Goal: Information Seeking & Learning: Learn about a topic

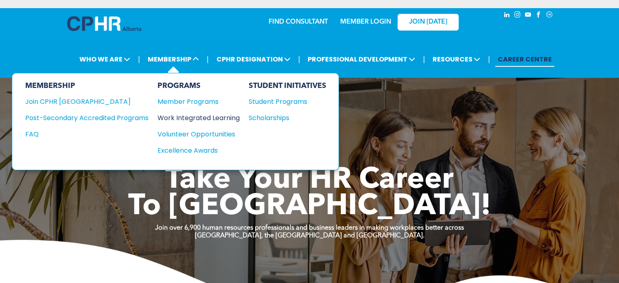
click at [200, 118] on div "Work Integrated Learning" at bounding box center [195, 118] width 74 height 10
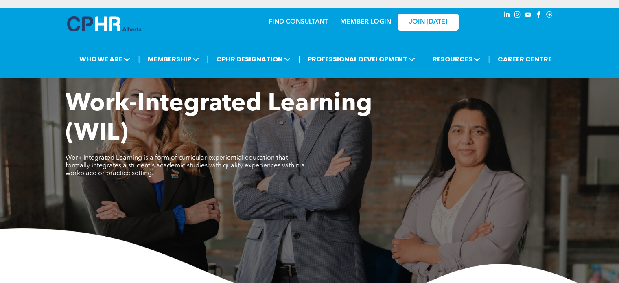
scroll to position [247, 0]
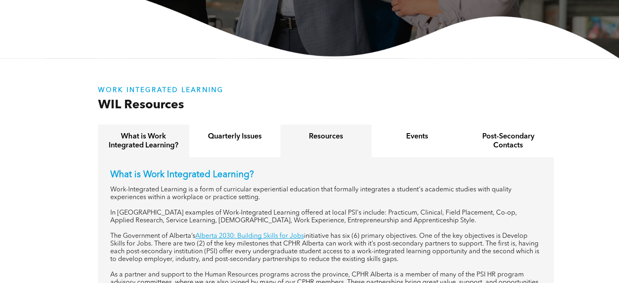
click at [321, 141] on h4 "Resources" at bounding box center [326, 136] width 77 height 9
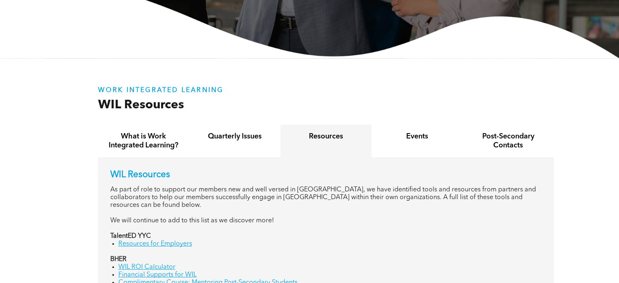
scroll to position [464, 0]
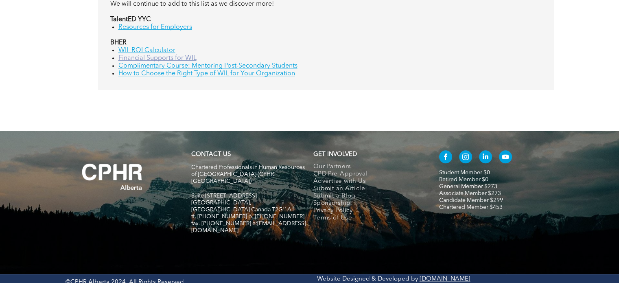
click at [147, 55] on link "Financial Supports for WIL" at bounding box center [157, 58] width 78 height 7
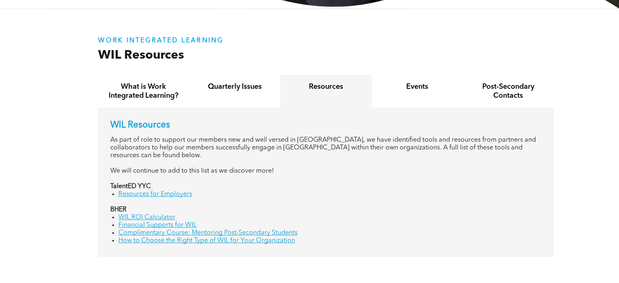
scroll to position [304, 0]
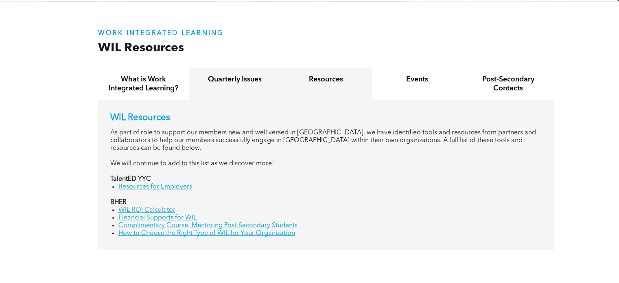
click at [267, 84] on div "Quarterly Issues" at bounding box center [234, 84] width 91 height 33
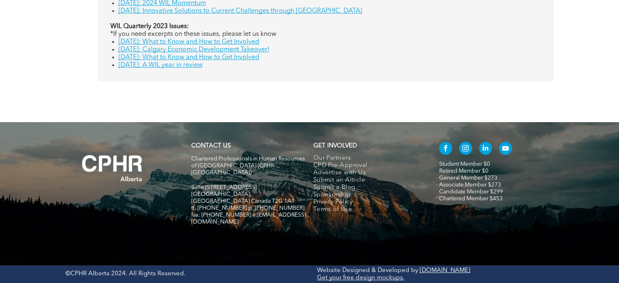
scroll to position [279, 0]
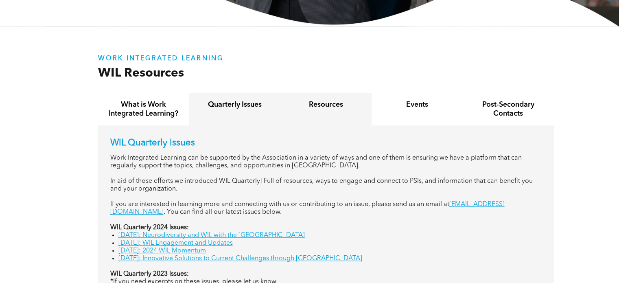
click at [324, 106] on h4 "Resources" at bounding box center [326, 104] width 77 height 9
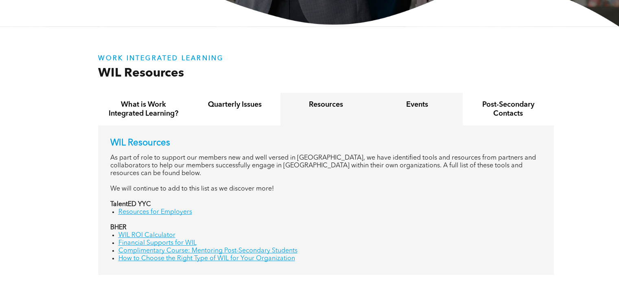
click at [436, 116] on div "Events" at bounding box center [417, 109] width 91 height 33
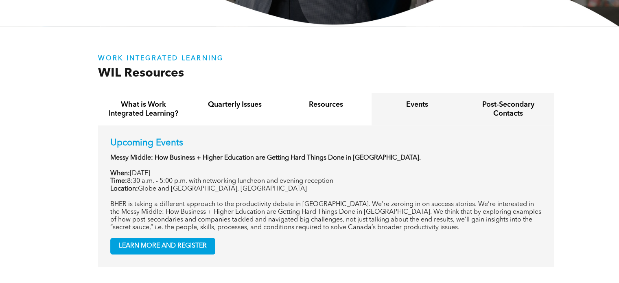
click at [492, 105] on h4 "Post-Secondary Contacts" at bounding box center [508, 109] width 77 height 18
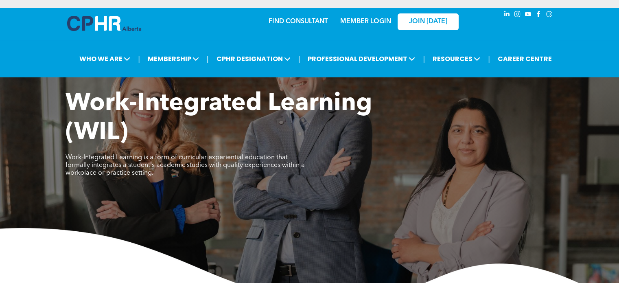
scroll to position [0, 0]
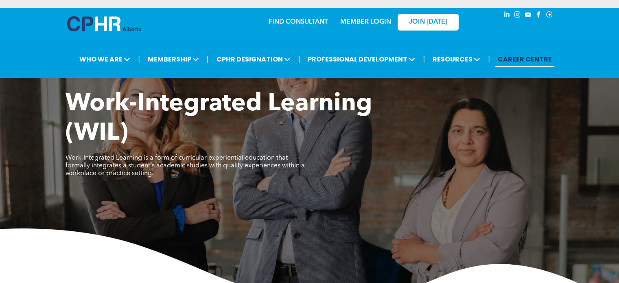
click at [516, 61] on link "CAREER CENTRE" at bounding box center [524, 59] width 59 height 15
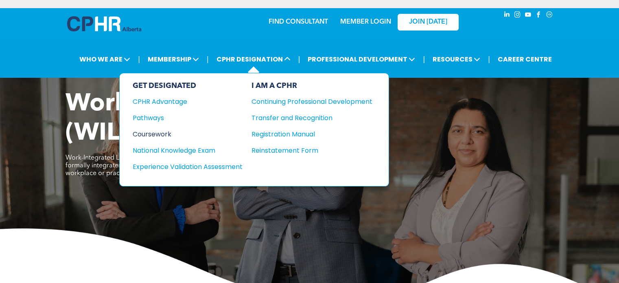
click at [148, 133] on div "Coursework" at bounding box center [182, 134] width 99 height 10
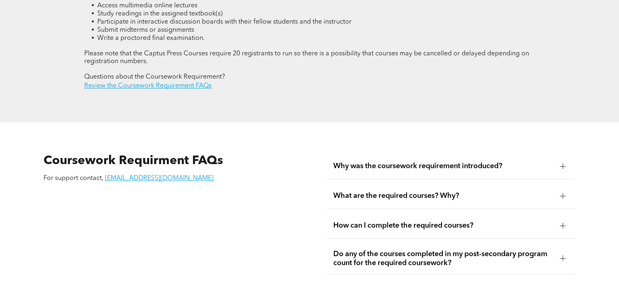
scroll to position [1049, 0]
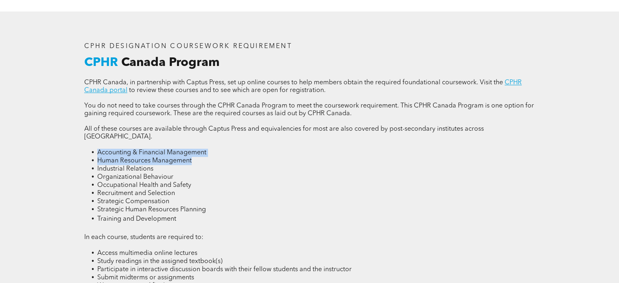
drag, startPoint x: 98, startPoint y: 138, endPoint x: 223, endPoint y: 141, distance: 125.8
click at [223, 149] on ul "Accounting & Financial Management Human Resources Management Industrial Relatio…" at bounding box center [309, 186] width 451 height 75
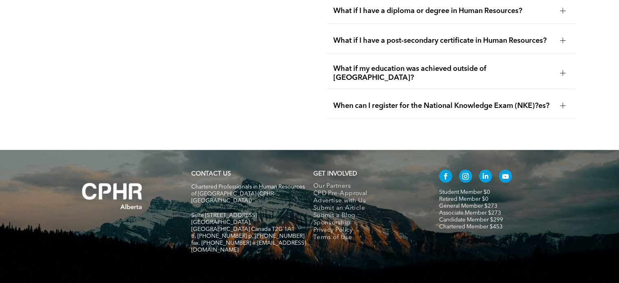
scroll to position [1081, 0]
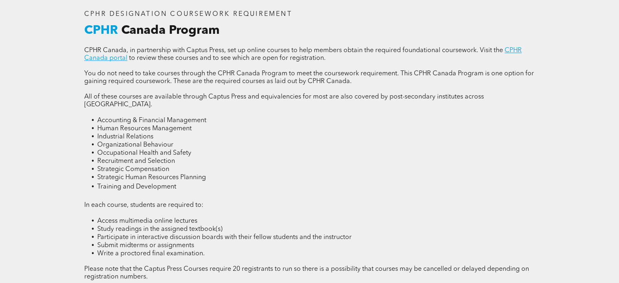
click at [131, 134] on span "Industrial Relations" at bounding box center [125, 137] width 56 height 7
click at [119, 150] on span "Occupational Health and Safety" at bounding box center [144, 153] width 94 height 7
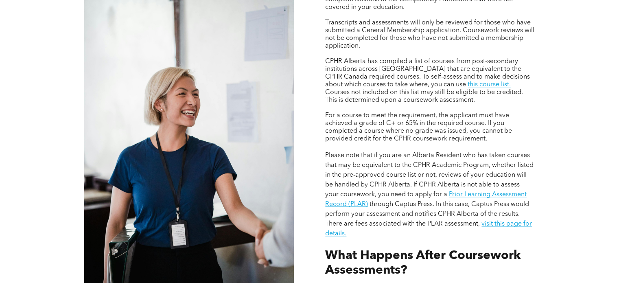
scroll to position [666, 0]
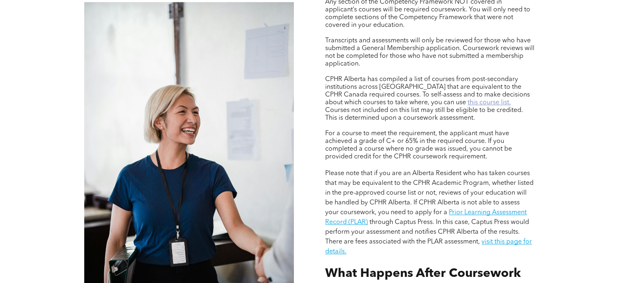
click at [468, 99] on link "this course list." at bounding box center [489, 102] width 43 height 7
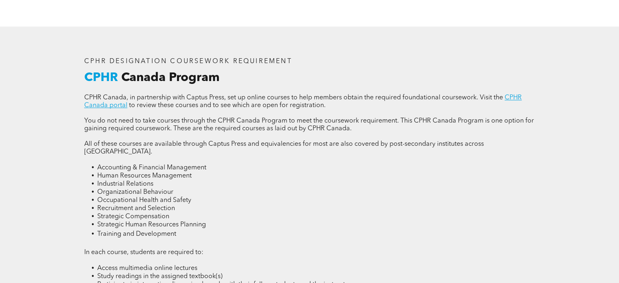
scroll to position [1036, 0]
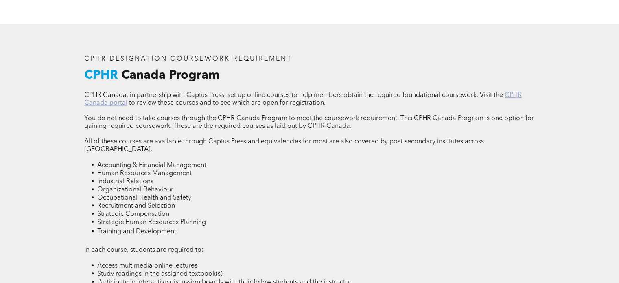
click at [510, 92] on link "CPHR Canada portal" at bounding box center [303, 99] width 438 height 14
